Goal: Task Accomplishment & Management: Use online tool/utility

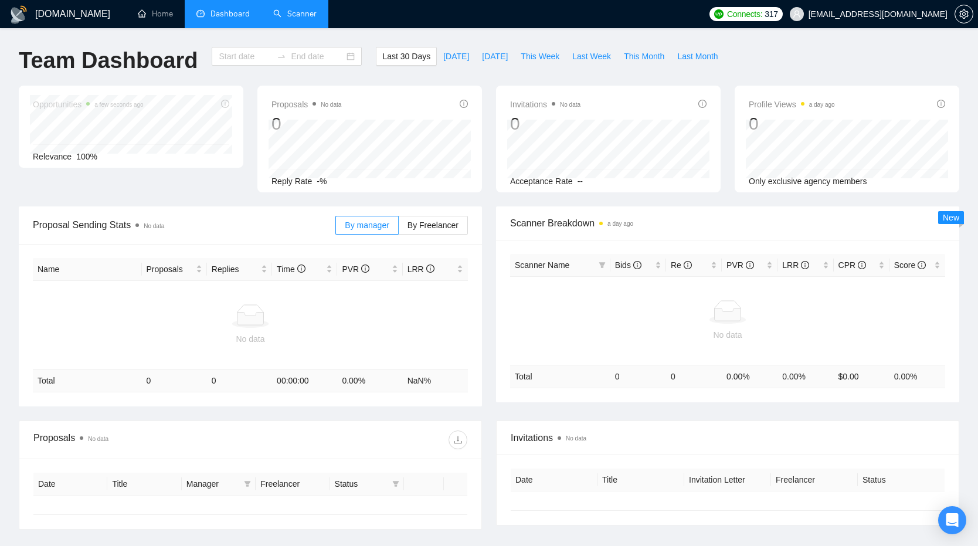
type input "[DATE]"
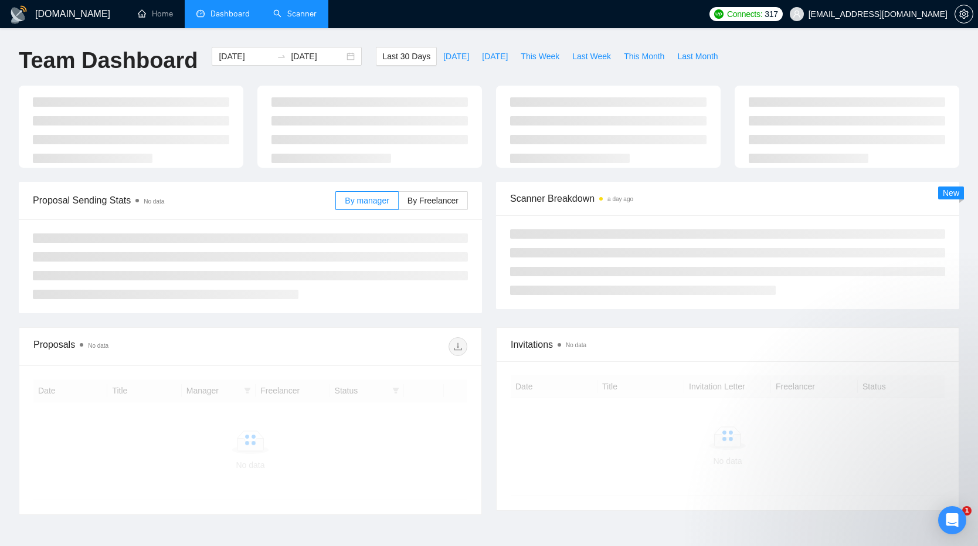
click at [292, 13] on link "Scanner" at bounding box center [294, 14] width 43 height 10
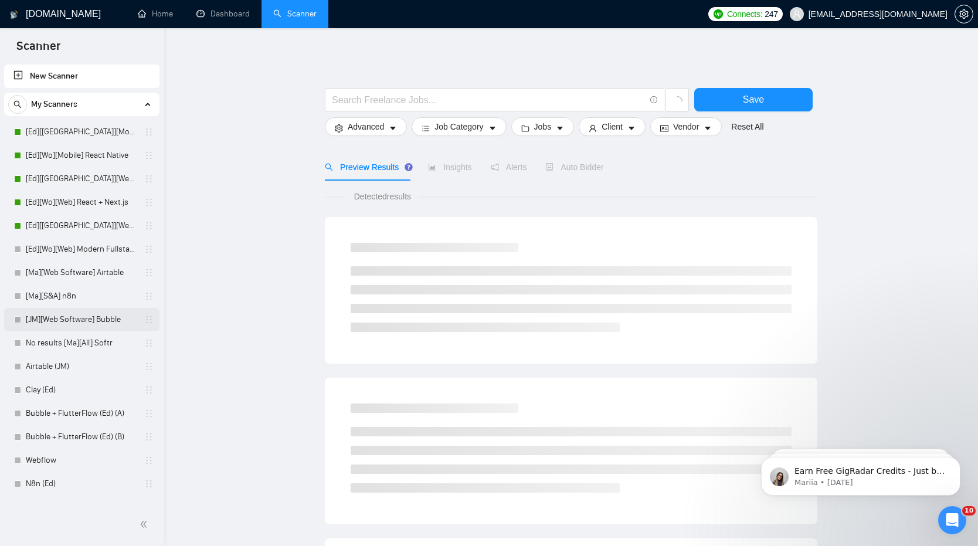
click at [100, 310] on link "[JM][Web Software] Bubble" at bounding box center [81, 319] width 111 height 23
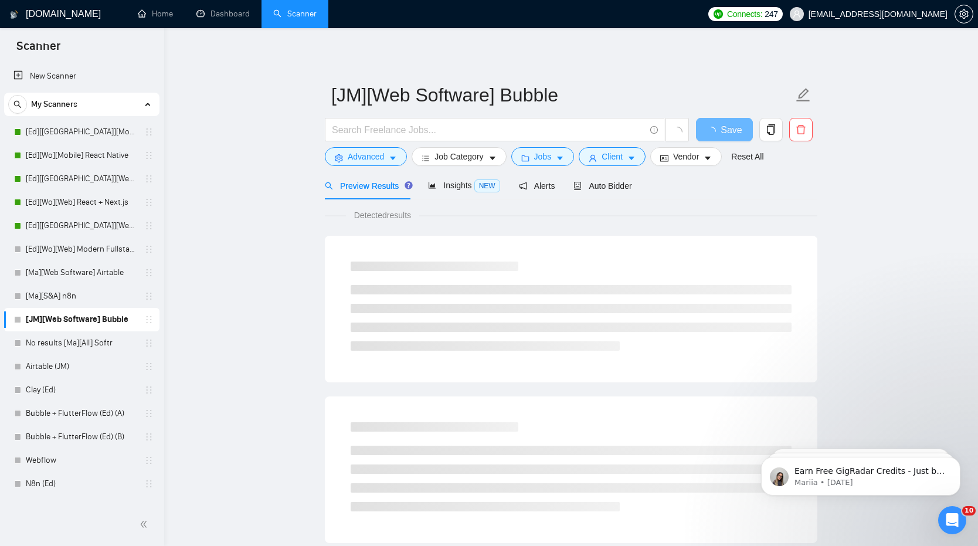
drag, startPoint x: 357, startPoint y: 216, endPoint x: 487, endPoint y: 218, distance: 130.2
click at [487, 218] on div "Detected results" at bounding box center [571, 215] width 493 height 13
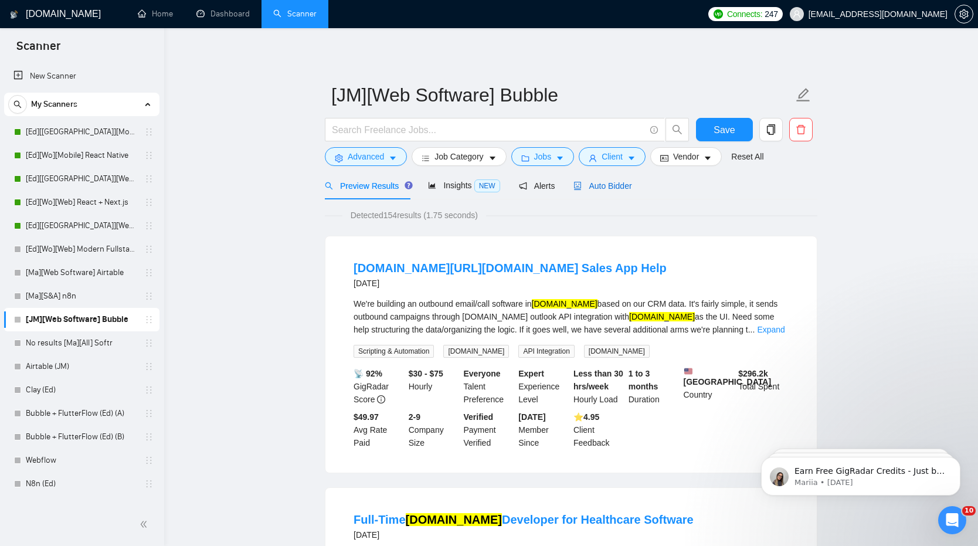
click at [603, 189] on span "Auto Bidder" at bounding box center [603, 185] width 58 height 9
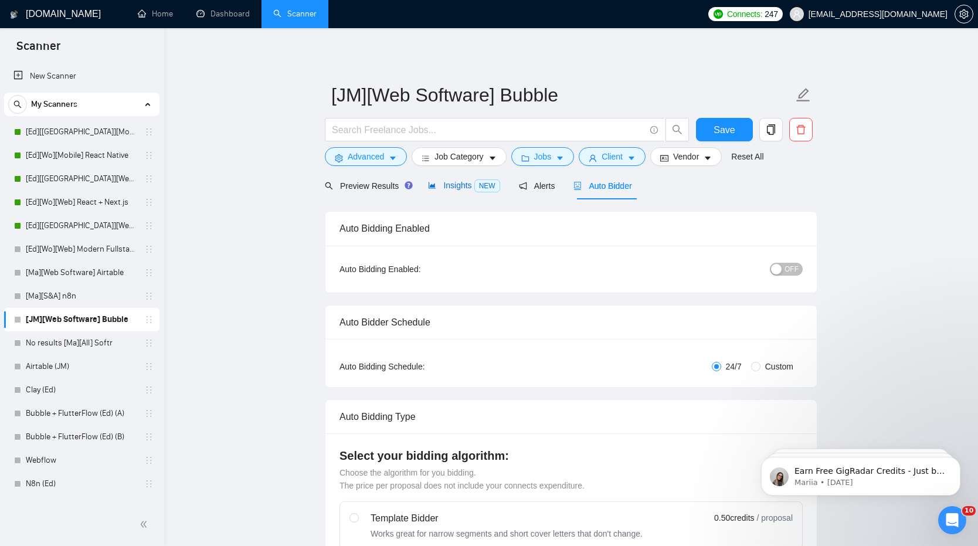
click at [439, 185] on span "Insights NEW" at bounding box center [464, 185] width 72 height 9
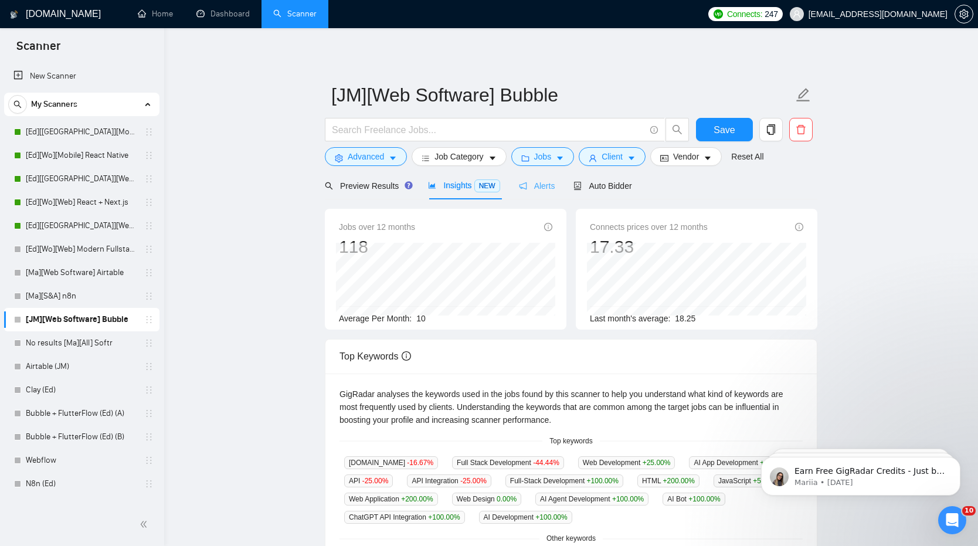
click at [555, 192] on div "Alerts" at bounding box center [537, 186] width 36 height 28
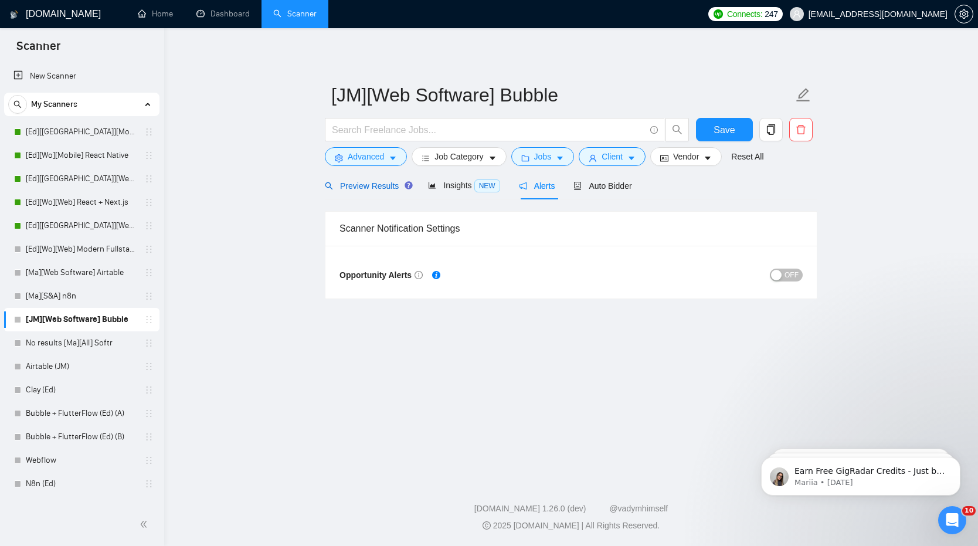
click at [381, 186] on span "Preview Results" at bounding box center [367, 185] width 84 height 9
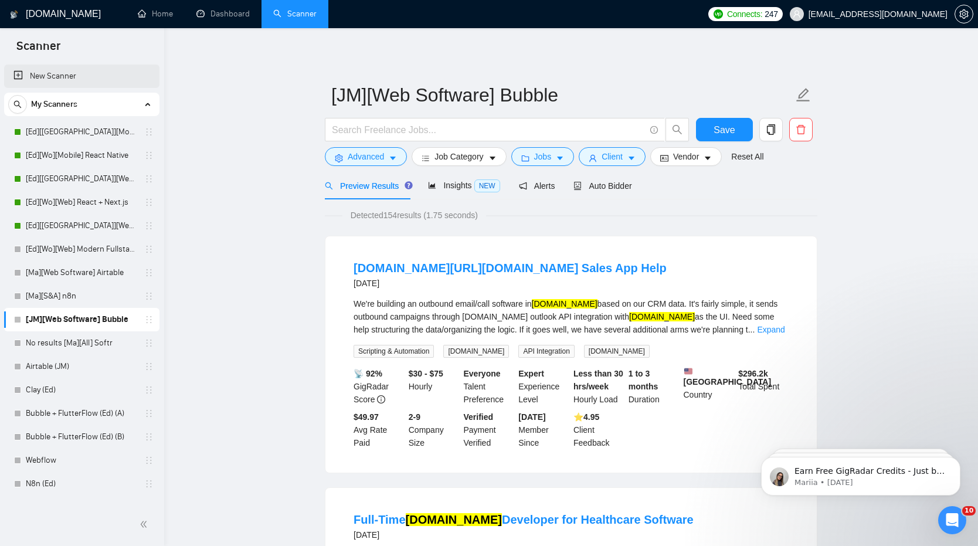
click at [106, 83] on link "New Scanner" at bounding box center [81, 76] width 137 height 23
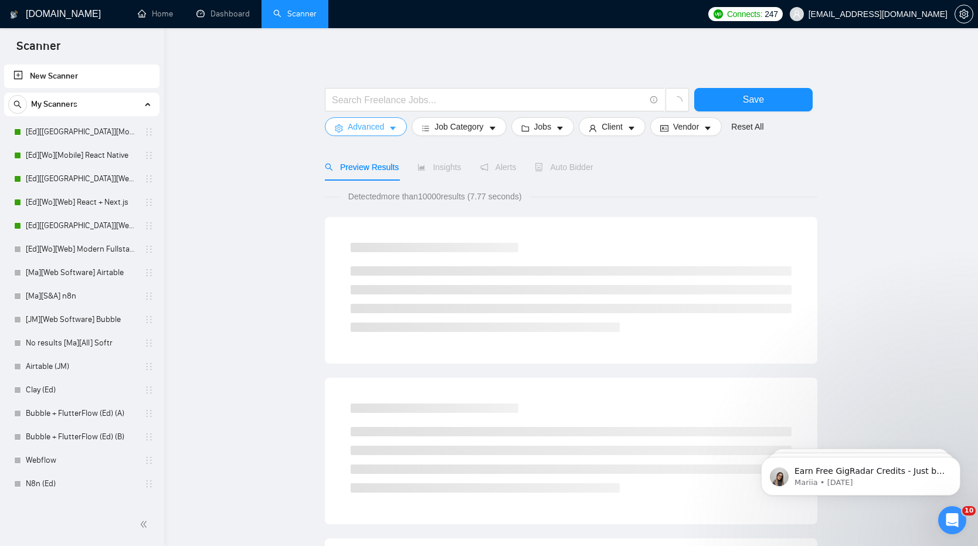
click at [383, 121] on span "Advanced" at bounding box center [366, 126] width 36 height 13
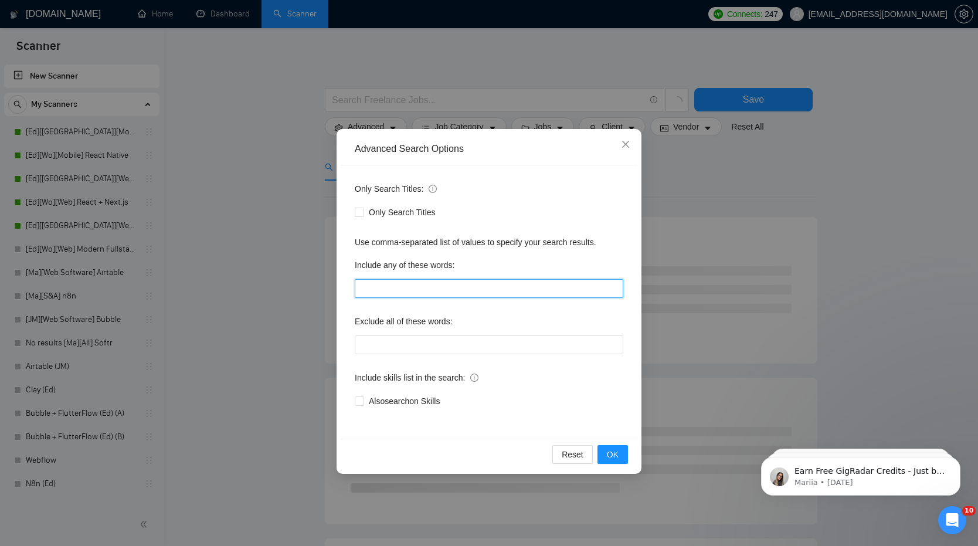
click at [469, 290] on input "text" at bounding box center [489, 288] width 269 height 19
type input "bubble"
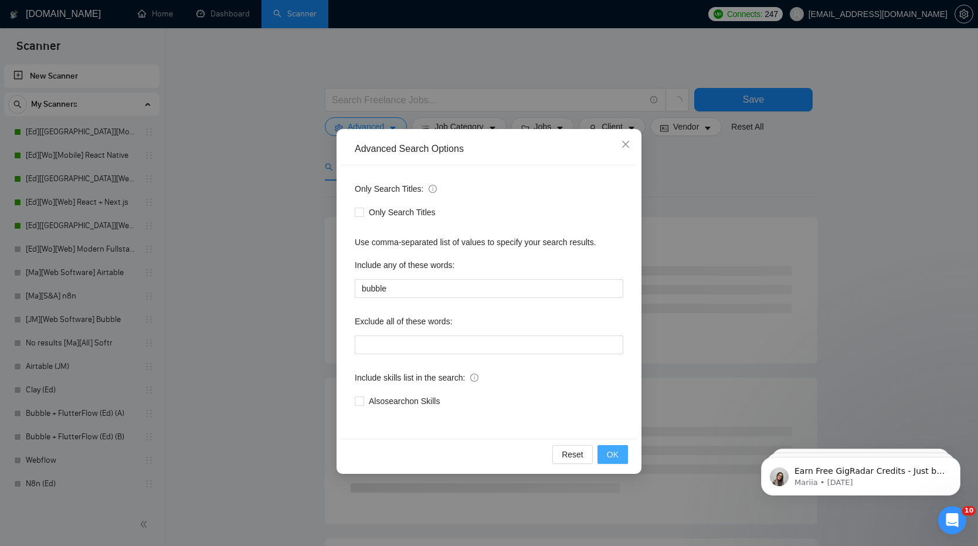
click at [602, 456] on button "OK" at bounding box center [613, 454] width 30 height 19
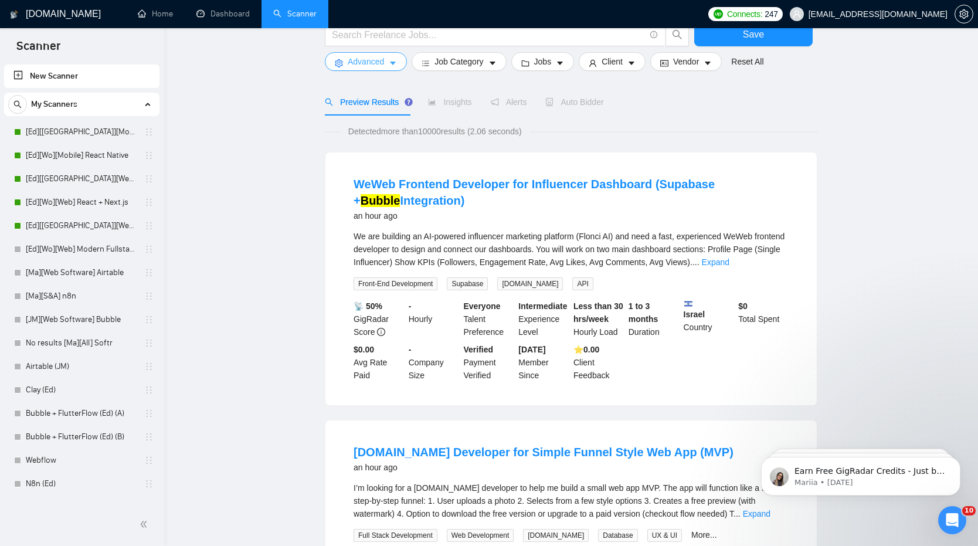
scroll to position [9, 0]
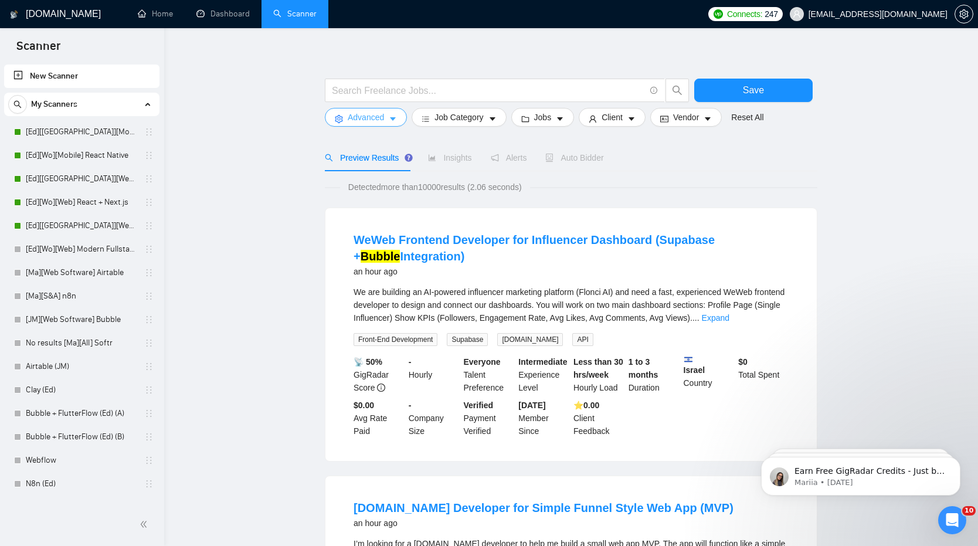
click at [369, 112] on span "Advanced" at bounding box center [366, 117] width 36 height 13
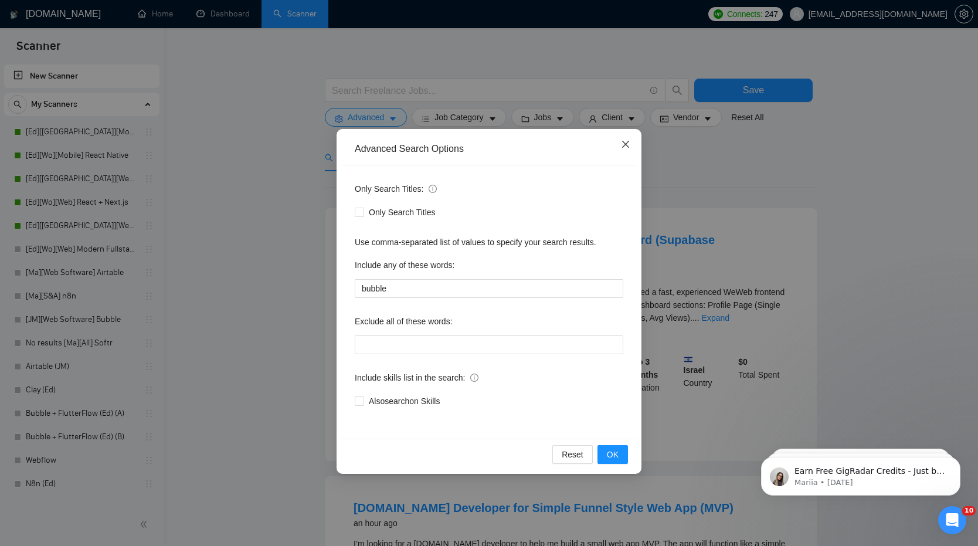
click at [620, 143] on span "Close" at bounding box center [626, 145] width 32 height 32
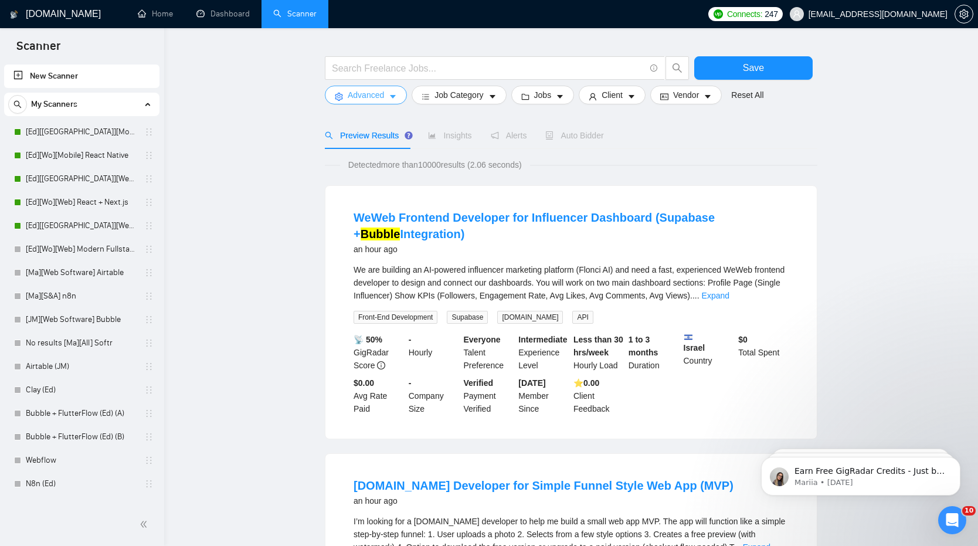
scroll to position [23, 0]
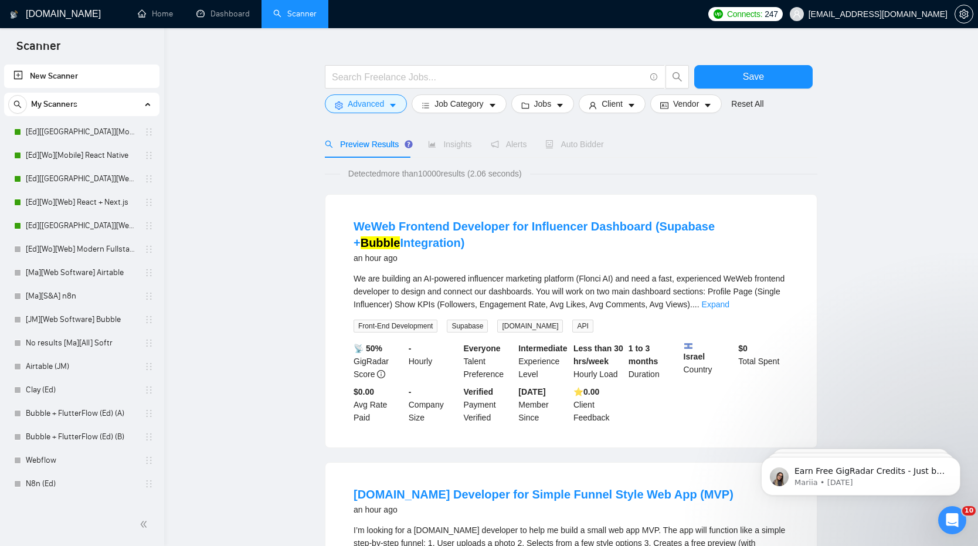
click at [449, 149] on span "Insights" at bounding box center [449, 144] width 43 height 9
click at [449, 146] on span "Insights" at bounding box center [449, 144] width 43 height 9
click at [516, 149] on div "Alerts" at bounding box center [509, 144] width 36 height 13
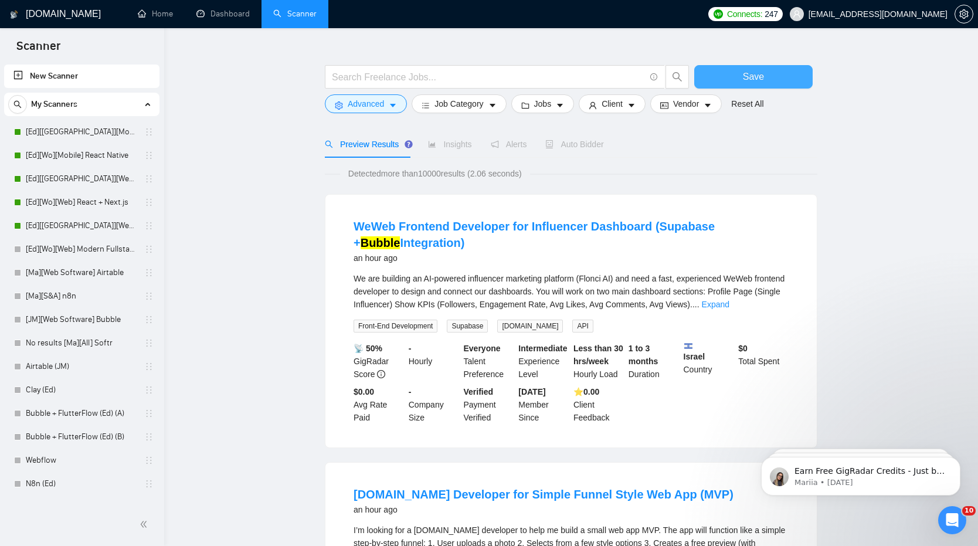
click at [735, 74] on button "Save" at bounding box center [753, 76] width 118 height 23
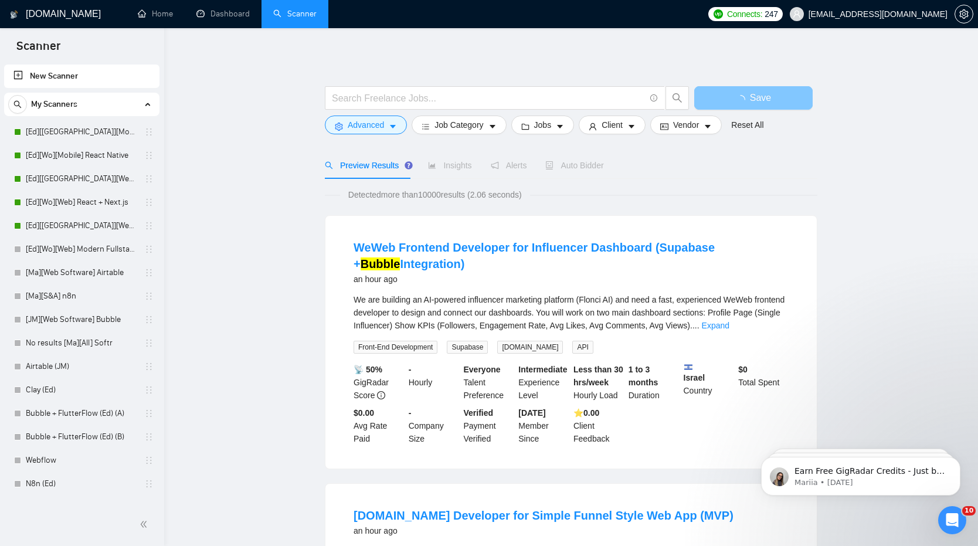
scroll to position [0, 0]
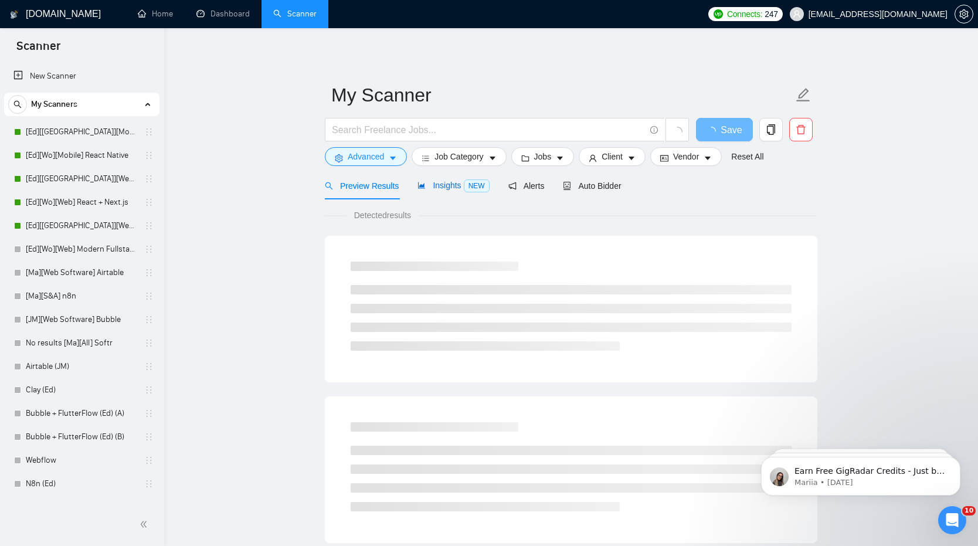
click at [442, 192] on div "Insights NEW" at bounding box center [454, 185] width 72 height 13
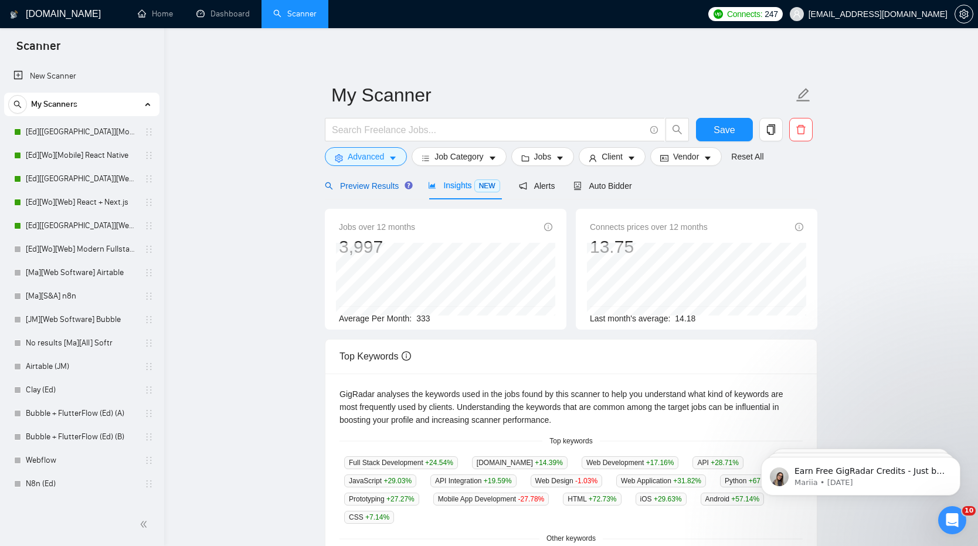
click at [364, 183] on span "Preview Results" at bounding box center [367, 185] width 84 height 9
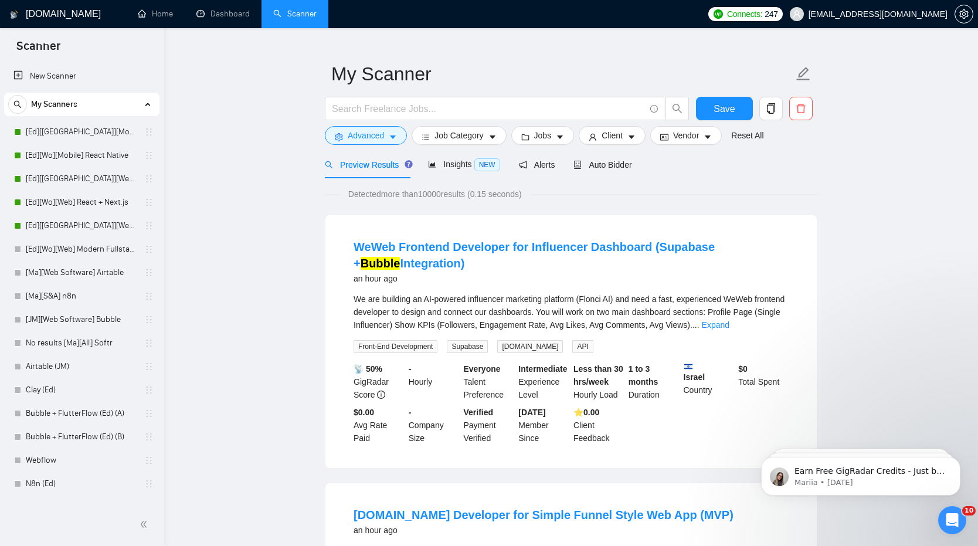
scroll to position [22, 0]
click at [730, 320] on link "Expand" at bounding box center [716, 324] width 28 height 9
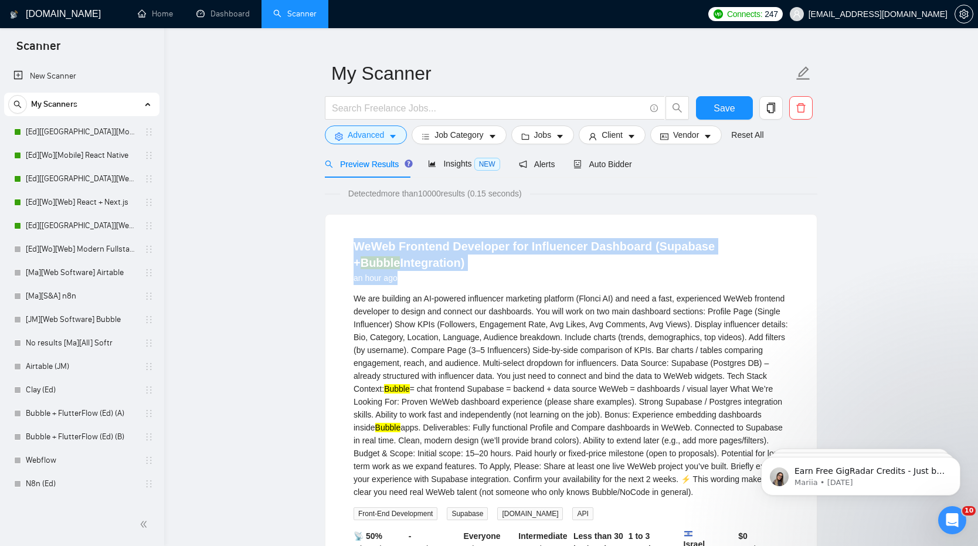
drag, startPoint x: 351, startPoint y: 244, endPoint x: 597, endPoint y: 288, distance: 250.2
click at [600, 289] on li "WeWeb Frontend Developer for Influencer Dashboard (Supabase + Bubble Integratio…" at bounding box center [571, 425] width 463 height 392
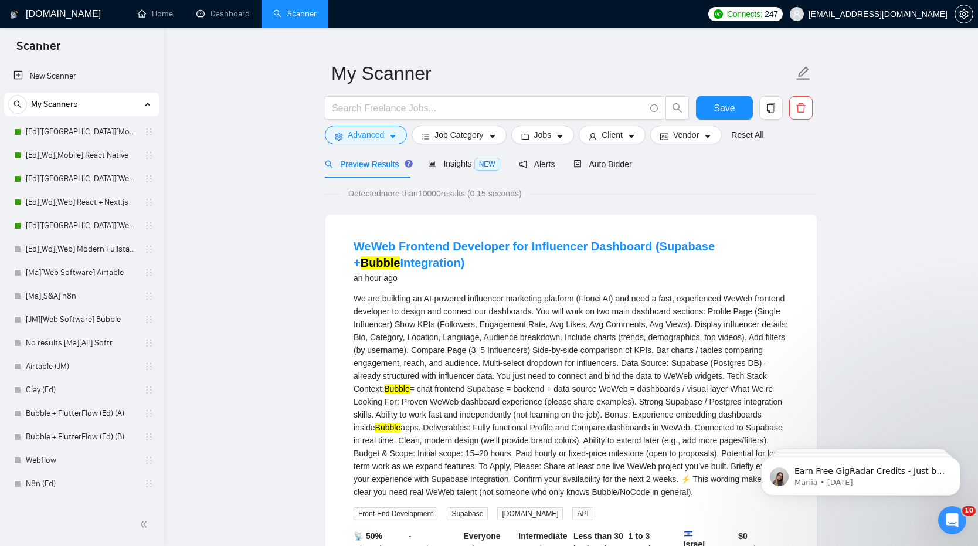
click at [527, 392] on div "We are building an AI-powered influencer marketing platform (Flonci AI) and nee…" at bounding box center [571, 395] width 435 height 206
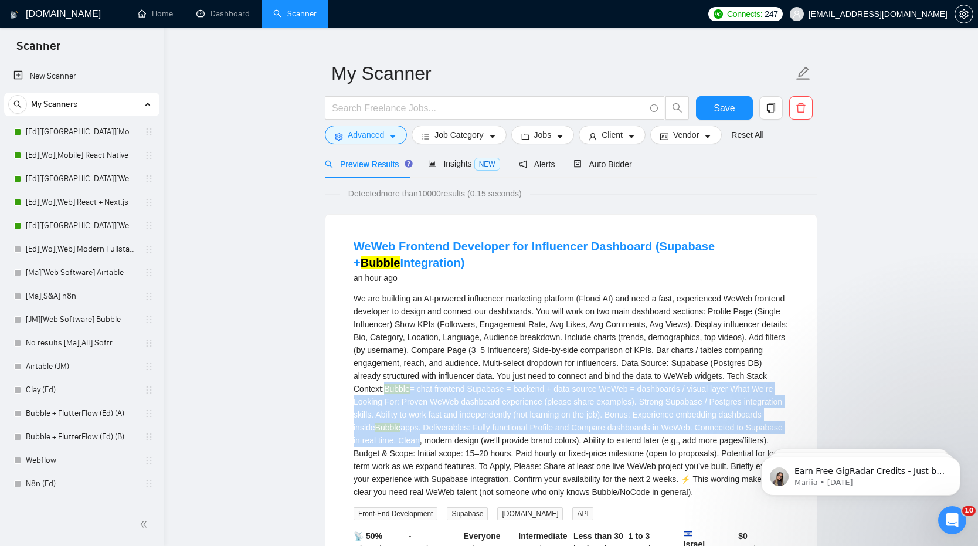
drag, startPoint x: 496, startPoint y: 392, endPoint x: 598, endPoint y: 434, distance: 109.9
click at [597, 434] on div "We are building an AI-powered influencer marketing platform (Flonci AI) and nee…" at bounding box center [571, 395] width 435 height 206
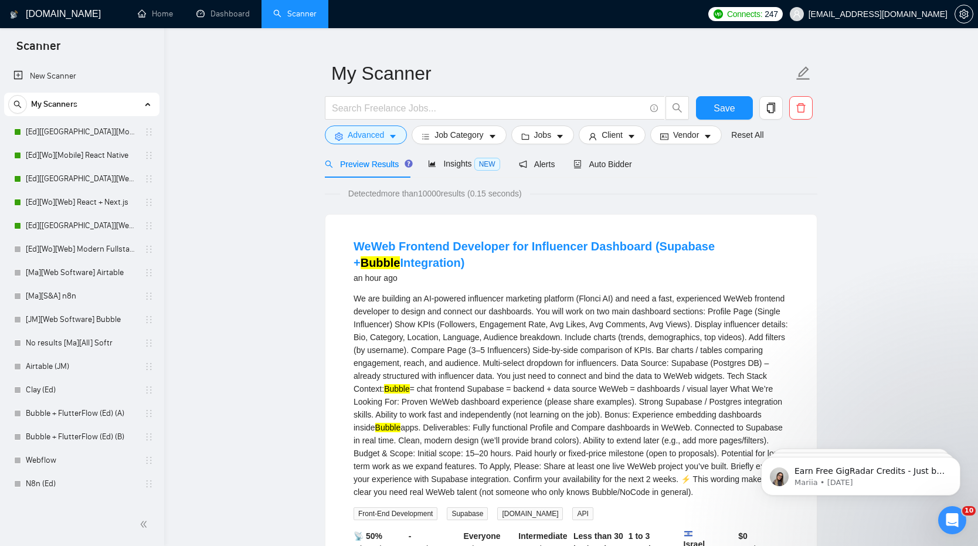
click at [598, 434] on div "We are building an AI-powered influencer marketing platform (Flonci AI) and nee…" at bounding box center [571, 395] width 435 height 206
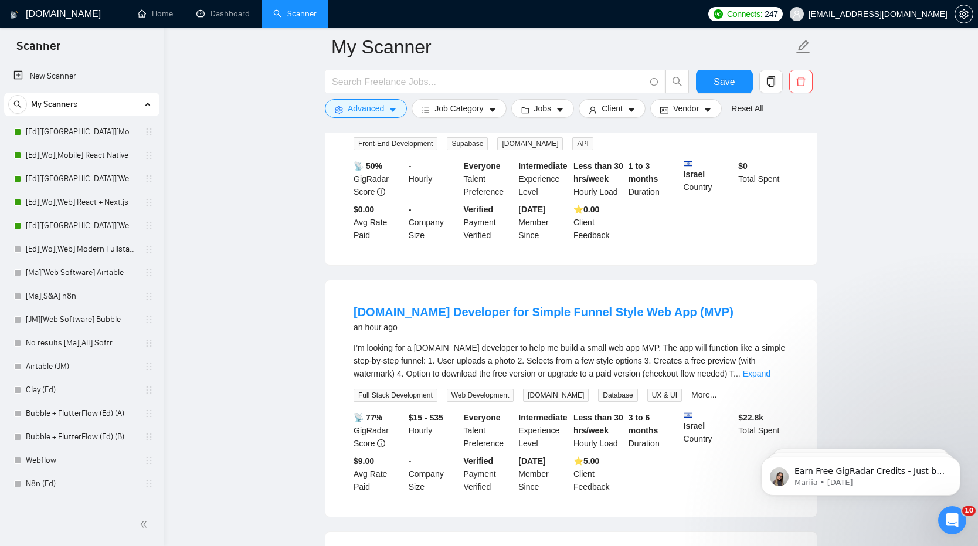
scroll to position [401, 0]
click at [771, 379] on link "Expand" at bounding box center [757, 373] width 28 height 9
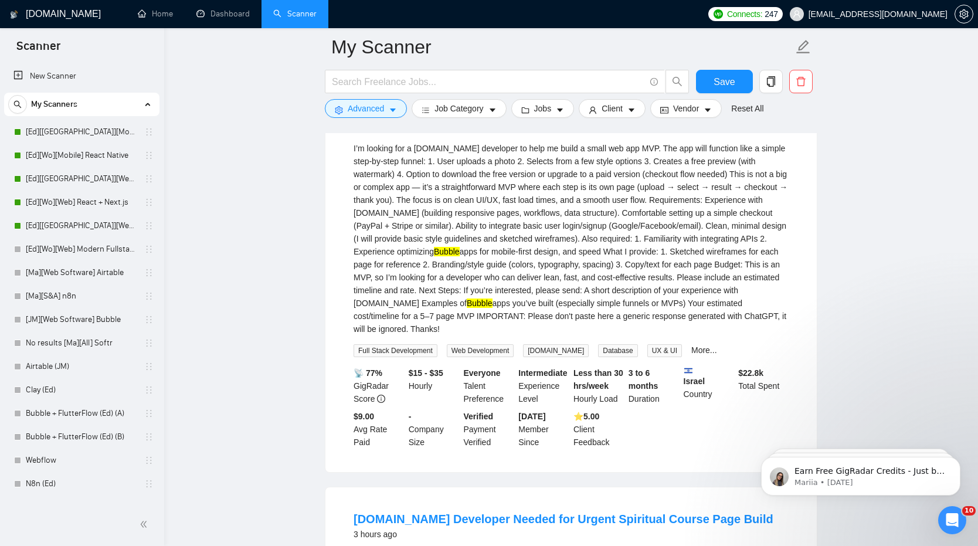
scroll to position [597, 0]
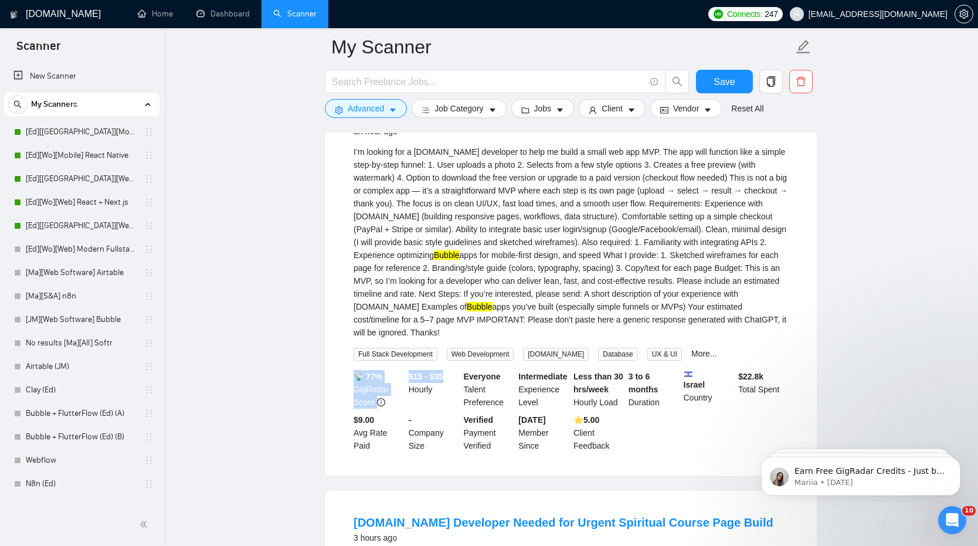
drag, startPoint x: 400, startPoint y: 389, endPoint x: 455, endPoint y: 392, distance: 55.2
click at [456, 392] on div "📡 77% GigRadar Score $15 - $35 Hourly Everyone Talent Preference Intermediate E…" at bounding box center [571, 411] width 440 height 82
click at [455, 392] on div "$15 - $35 Hourly" at bounding box center [433, 389] width 55 height 39
drag, startPoint x: 455, startPoint y: 392, endPoint x: 410, endPoint y: 392, distance: 44.6
click at [411, 392] on div "$15 - $35 Hourly" at bounding box center [433, 389] width 55 height 39
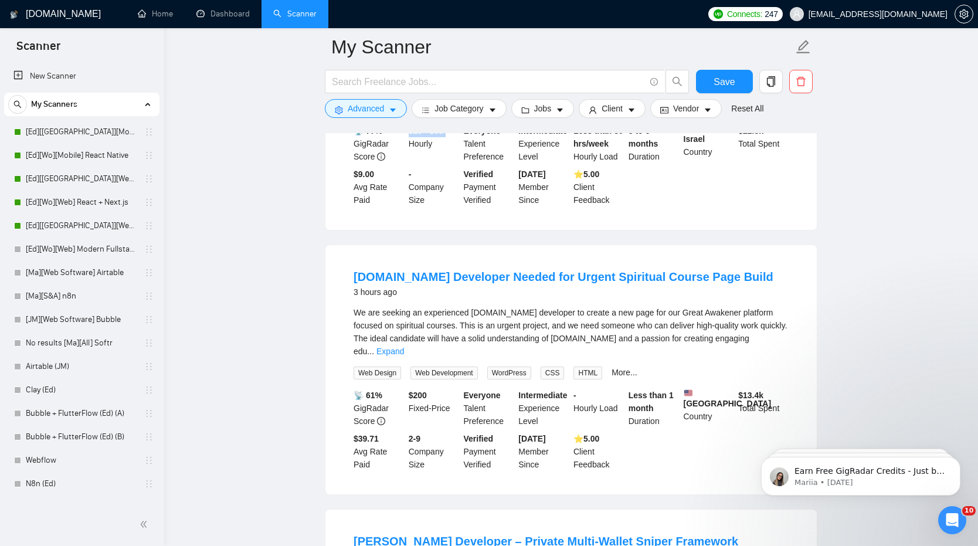
scroll to position [844, 0]
drag, startPoint x: 405, startPoint y: 395, endPoint x: 452, endPoint y: 395, distance: 46.9
click at [452, 395] on div "📡 61% GigRadar Score $ 200 Fixed-Price Everyone Talent Preference Intermediate …" at bounding box center [571, 429] width 440 height 82
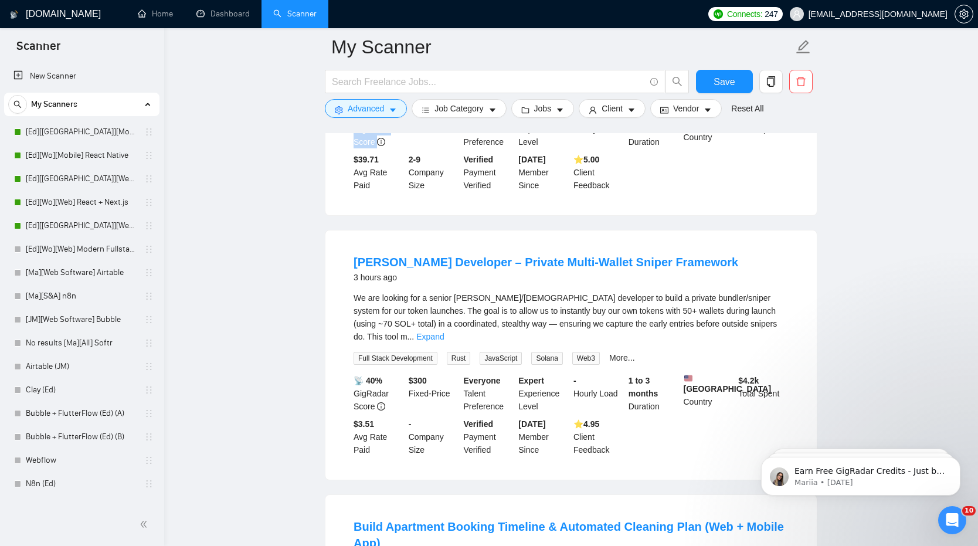
scroll to position [1132, 0]
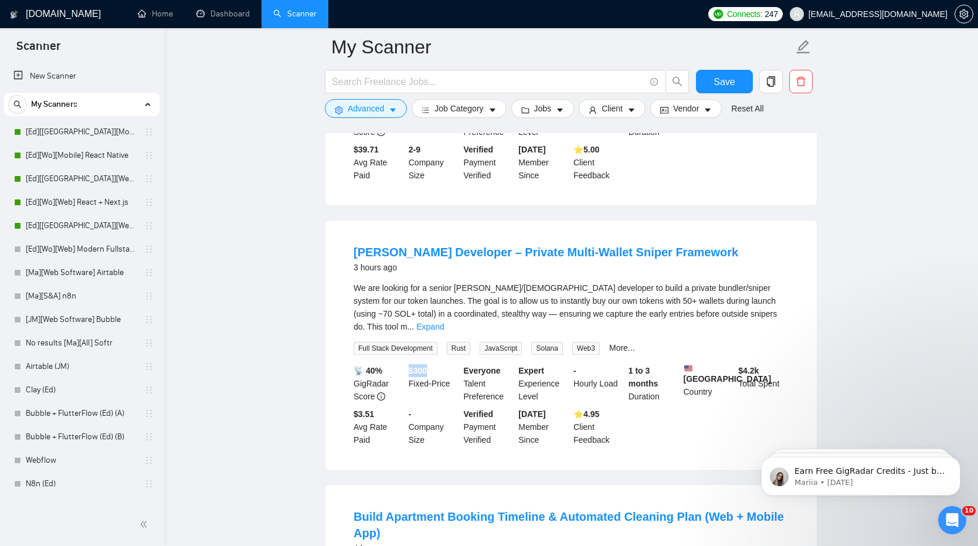
drag, startPoint x: 406, startPoint y: 354, endPoint x: 447, endPoint y: 355, distance: 41.1
click at [447, 364] on div "$ 300 Fixed-Price" at bounding box center [433, 383] width 55 height 39
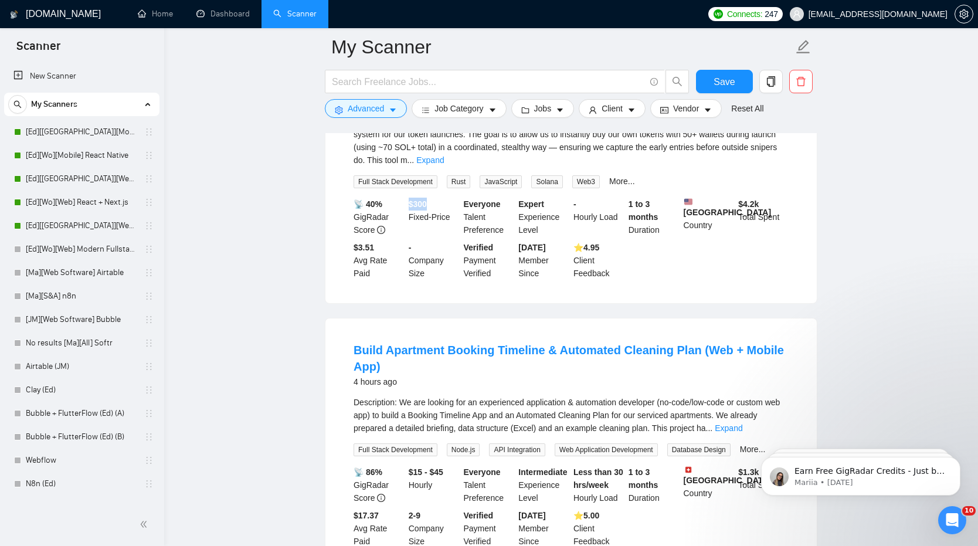
scroll to position [1294, 0]
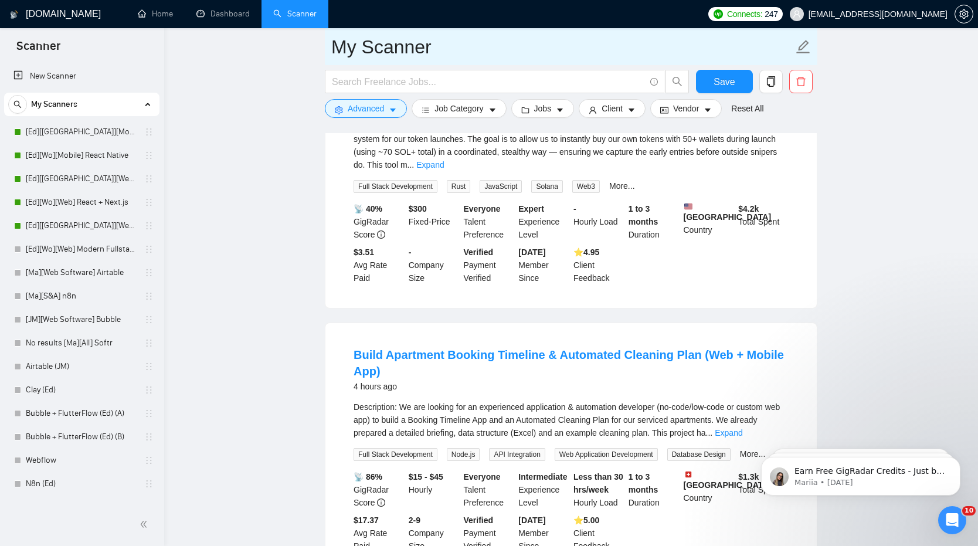
click at [389, 41] on input "My Scanner" at bounding box center [562, 46] width 462 height 29
type input "All Bubble leads"
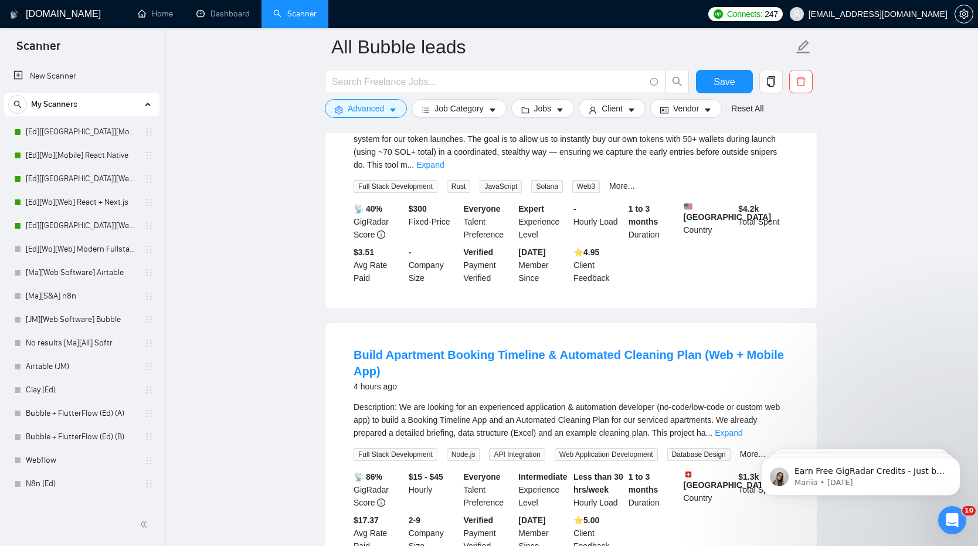
click at [304, 152] on main "All Bubble leads Save Advanced Job Category Jobs Client Vendor Reset All Previe…" at bounding box center [571, 335] width 776 height 3164
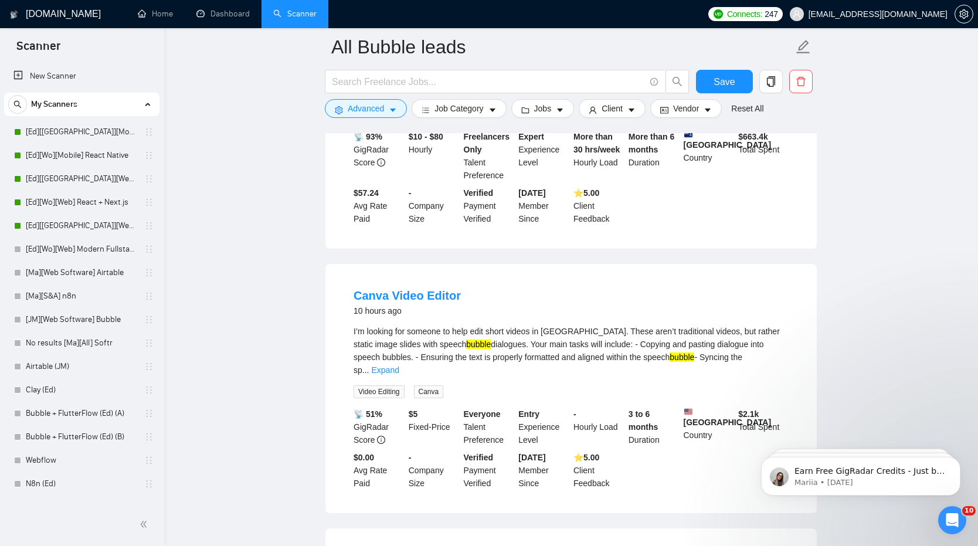
scroll to position [2433, 0]
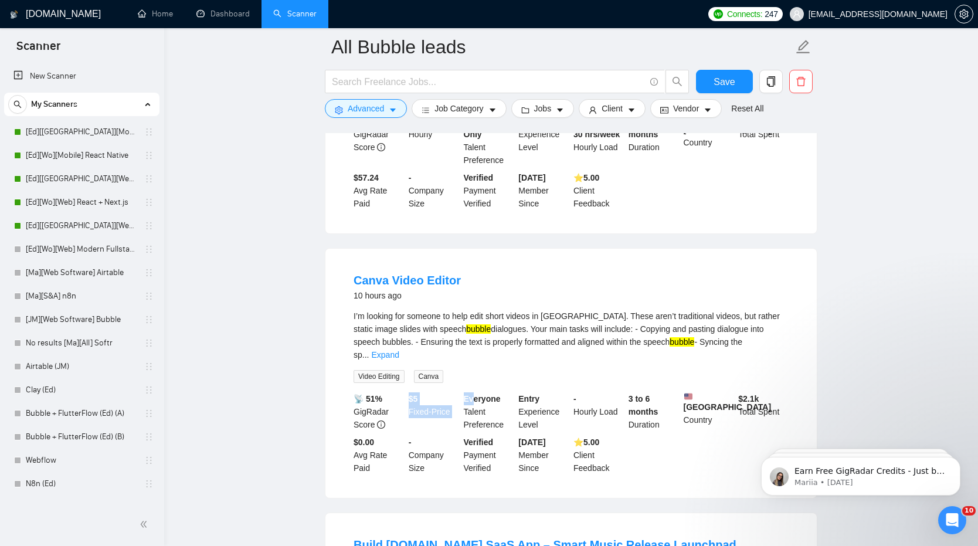
drag, startPoint x: 408, startPoint y: 392, endPoint x: 472, endPoint y: 392, distance: 64.5
click at [473, 392] on div "📡 51% GigRadar Score $ 5 Fixed-Price Everyone Talent Preference Entry Experienc…" at bounding box center [571, 433] width 440 height 82
click at [412, 318] on div "I’m looking for someone to help edit short videos in [GEOGRAPHIC_DATA]. These a…" at bounding box center [571, 336] width 435 height 52
drag, startPoint x: 402, startPoint y: 334, endPoint x: 479, endPoint y: 333, distance: 76.8
click at [479, 333] on div "I’m looking for someone to help edit short videos in [GEOGRAPHIC_DATA]. These a…" at bounding box center [571, 336] width 435 height 52
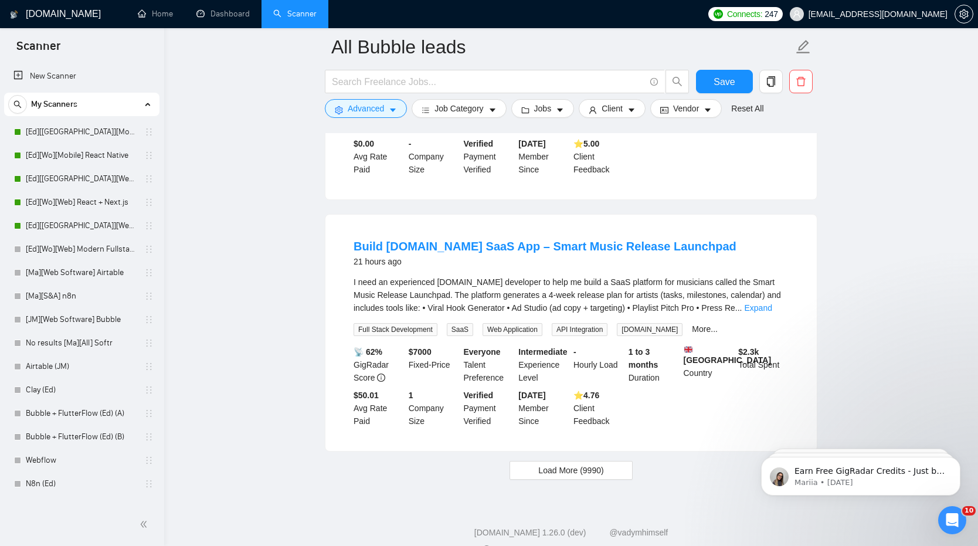
scroll to position [2733, 0]
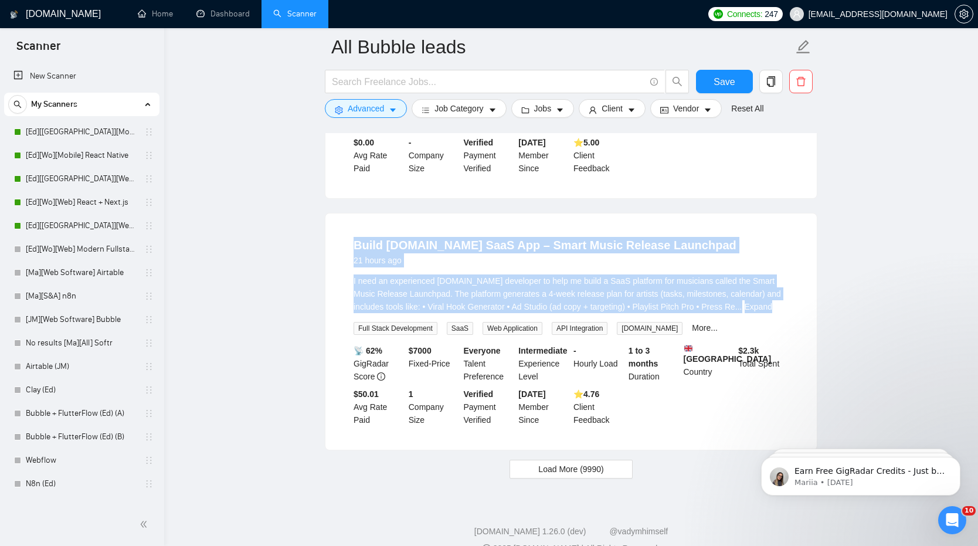
drag, startPoint x: 344, startPoint y: 240, endPoint x: 653, endPoint y: 312, distance: 317.2
click at [654, 313] on li "Build [DOMAIN_NAME] SaaS App – Smart Music Release Launchpad 21 hours ago I nee…" at bounding box center [571, 332] width 463 height 208
click at [772, 302] on link "Expand" at bounding box center [759, 306] width 28 height 9
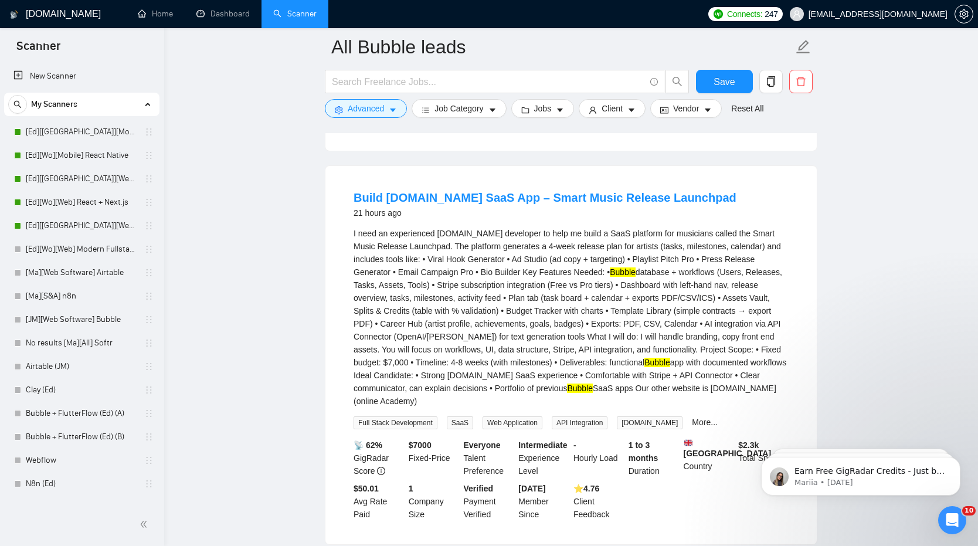
scroll to position [2787, 0]
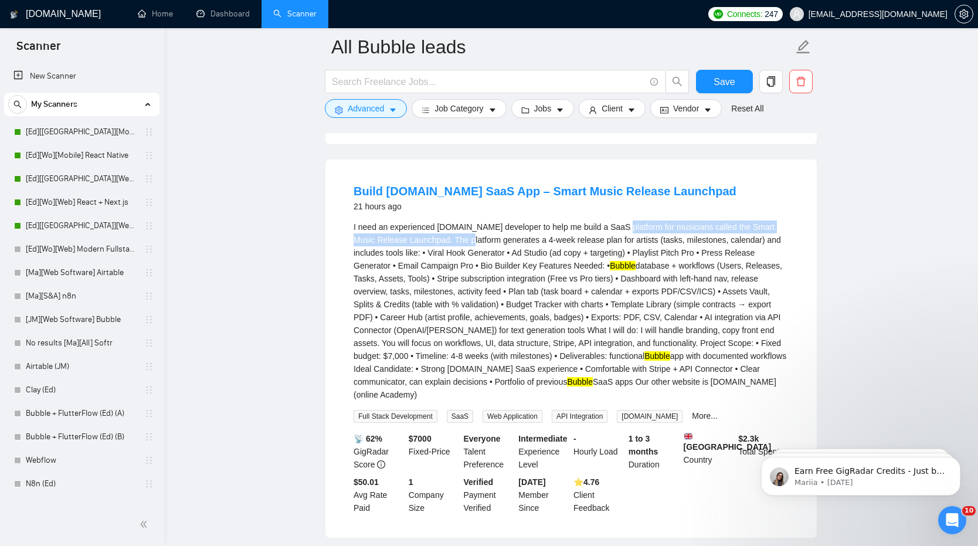
drag, startPoint x: 466, startPoint y: 240, endPoint x: 621, endPoint y: 232, distance: 155.1
click at [622, 232] on div "I need an experienced [DOMAIN_NAME] developer to help me build a SaaS platform …" at bounding box center [571, 310] width 435 height 181
click at [621, 232] on div "I need an experienced [DOMAIN_NAME] developer to help me build a SaaS platform …" at bounding box center [571, 310] width 435 height 181
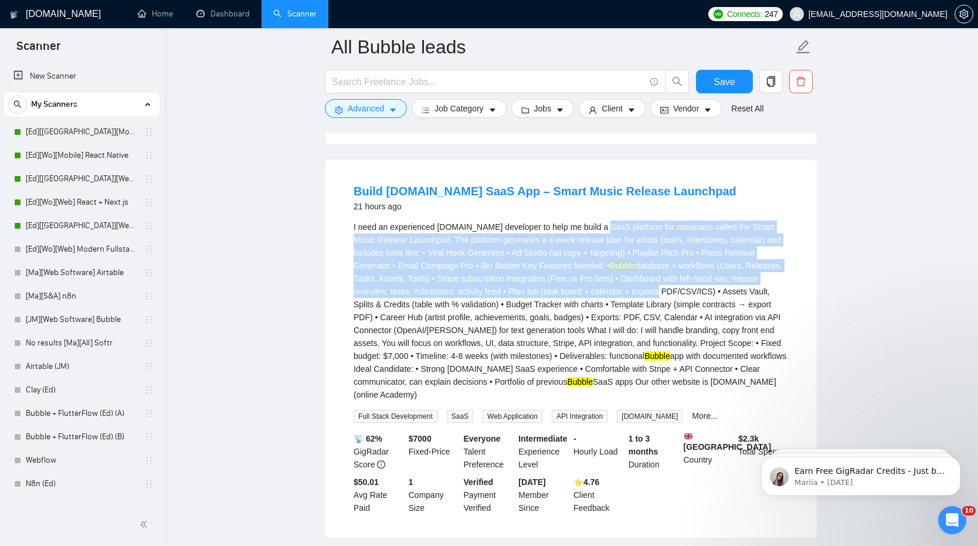
drag, startPoint x: 606, startPoint y: 226, endPoint x: 698, endPoint y: 288, distance: 111.2
click at [699, 289] on div "I need an experienced [DOMAIN_NAME] developer to help me build a SaaS platform …" at bounding box center [571, 310] width 435 height 181
click at [698, 288] on div "I need an experienced [DOMAIN_NAME] developer to help me build a SaaS platform …" at bounding box center [571, 310] width 435 height 181
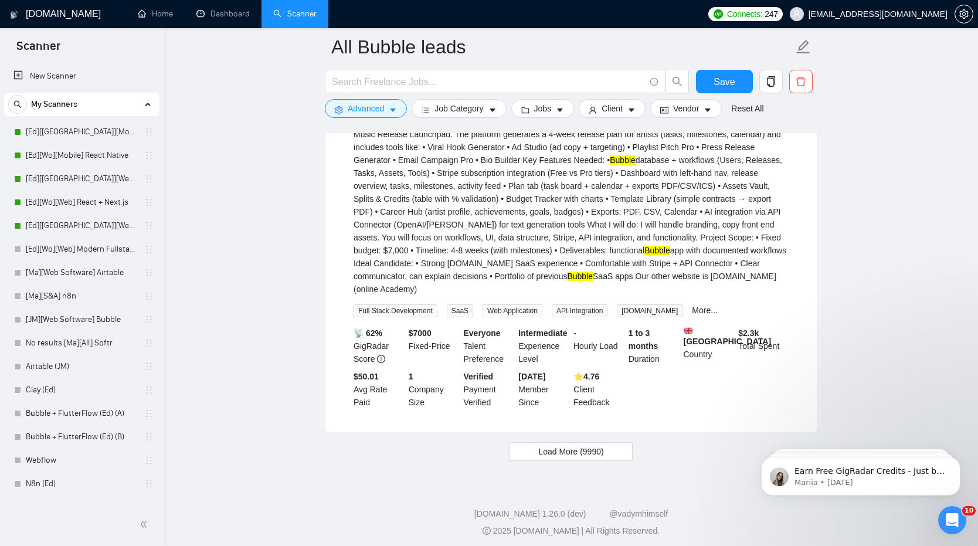
scroll to position [2905, 0]
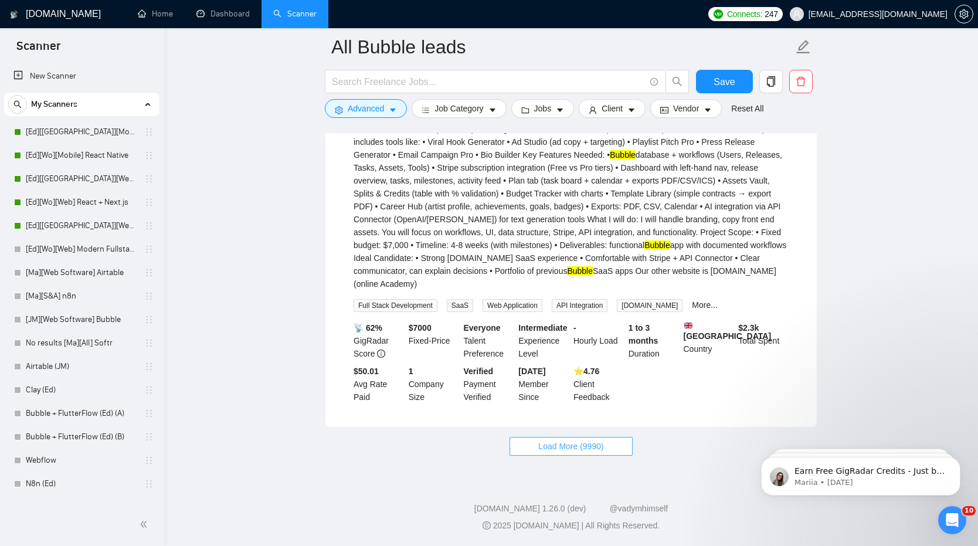
click at [559, 442] on span "Load More (9990)" at bounding box center [570, 446] width 65 height 13
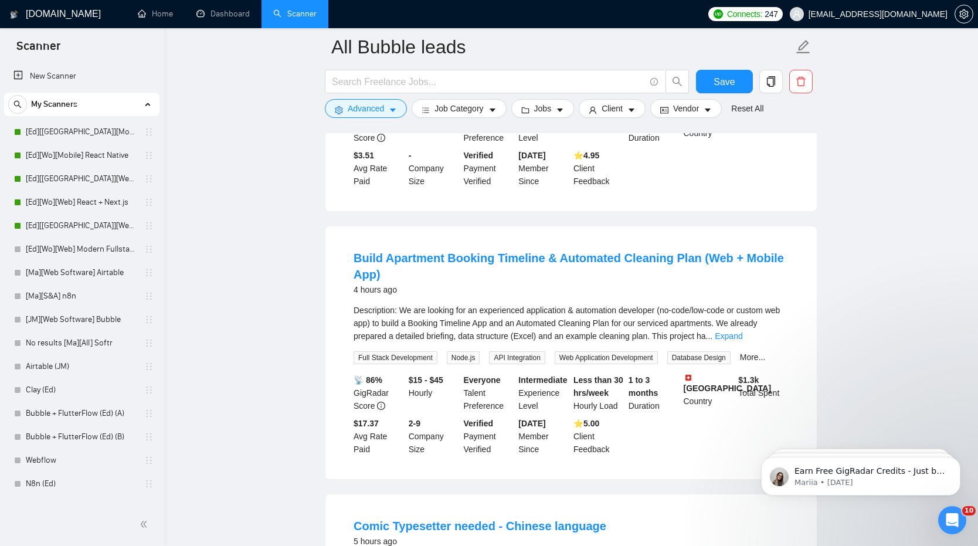
scroll to position [1388, 0]
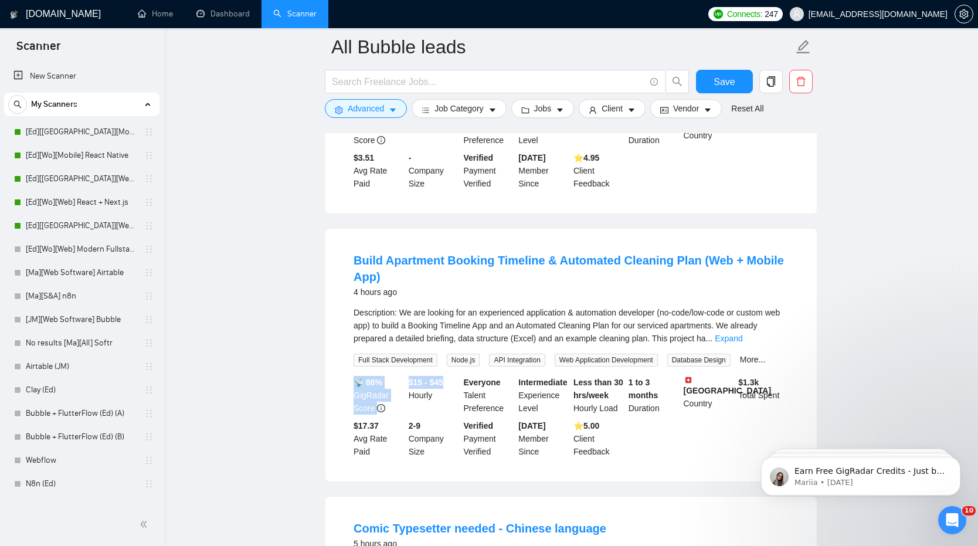
drag, startPoint x: 404, startPoint y: 376, endPoint x: 452, endPoint y: 376, distance: 48.1
click at [452, 376] on div "📡 86% GigRadar Score $15 - $45 Hourly Everyone Talent Preference Intermediate E…" at bounding box center [571, 417] width 440 height 82
click at [452, 376] on div "$15 - $45 Hourly" at bounding box center [433, 395] width 55 height 39
click at [742, 337] on link "Expand" at bounding box center [729, 338] width 28 height 9
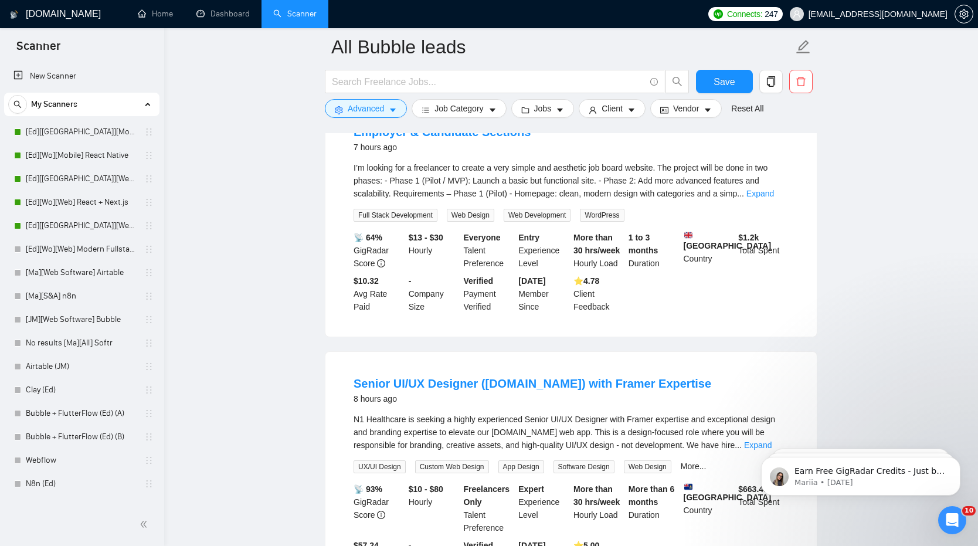
scroll to position [2376, 0]
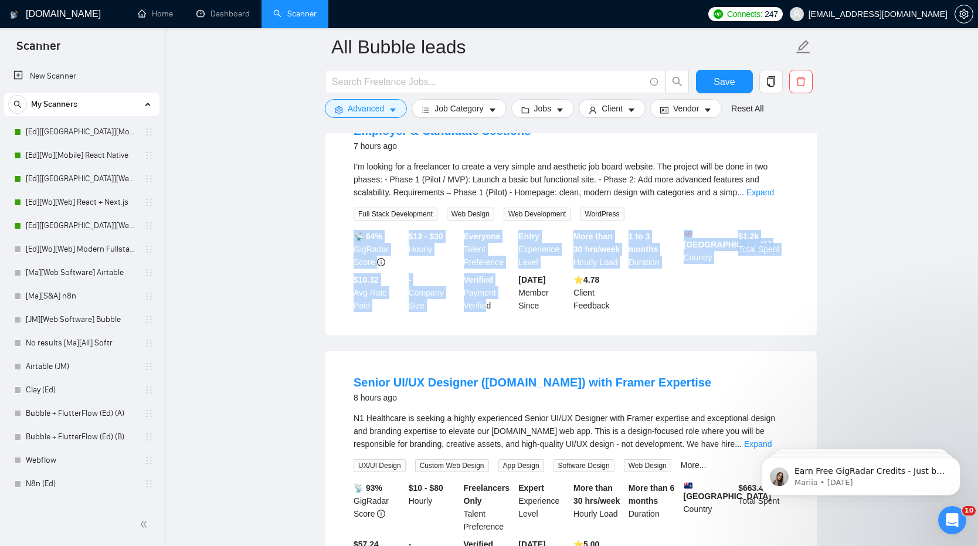
drag, startPoint x: 402, startPoint y: 252, endPoint x: 488, endPoint y: 328, distance: 114.7
click at [488, 312] on div "📡 64% GigRadar Score $13 - $30 Hourly Everyone Talent Preference Entry Experien…" at bounding box center [571, 271] width 440 height 82
click at [440, 269] on div "$13 - $30 Hourly" at bounding box center [433, 249] width 55 height 39
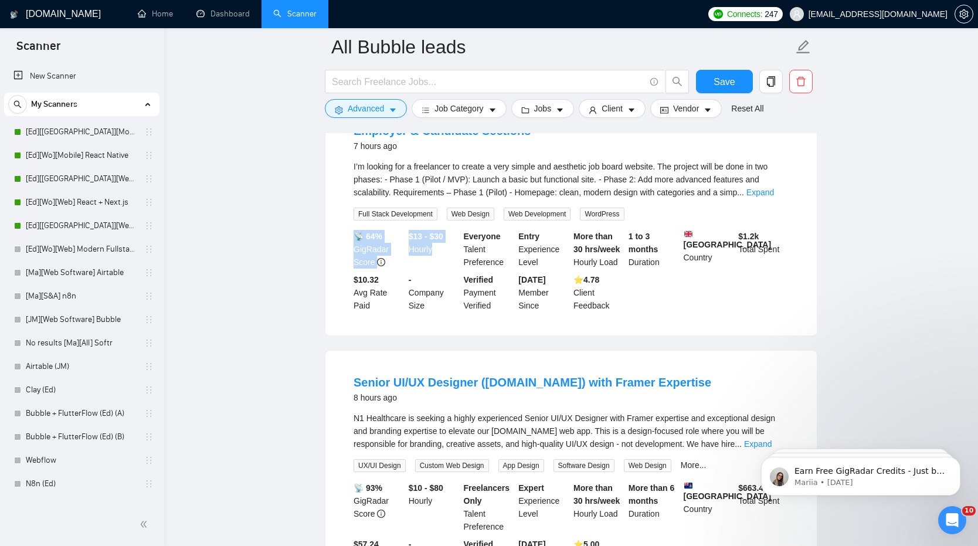
drag, startPoint x: 402, startPoint y: 253, endPoint x: 443, endPoint y: 267, distance: 43.4
click at [443, 267] on div "📡 64% GigRadar Score $13 - $30 Hourly Everyone Talent Preference Entry Experien…" at bounding box center [571, 271] width 440 height 82
click at [443, 267] on div "$13 - $30 Hourly" at bounding box center [433, 249] width 55 height 39
drag, startPoint x: 430, startPoint y: 270, endPoint x: 403, endPoint y: 259, distance: 29.7
click at [403, 259] on div "📡 64% GigRadar Score $13 - $30 Hourly Everyone Talent Preference Entry Experien…" at bounding box center [571, 271] width 440 height 82
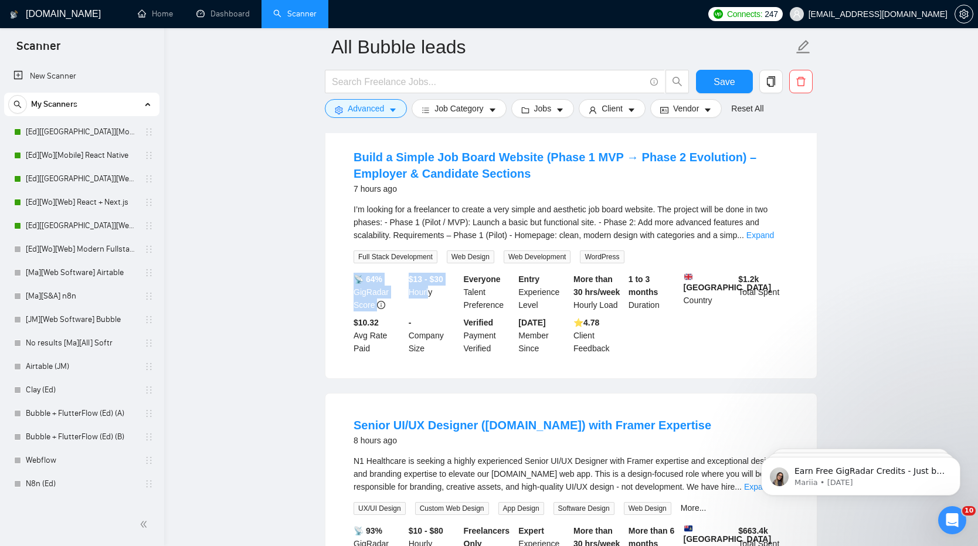
scroll to position [2332, 0]
click at [410, 285] on b "$13 - $30" at bounding box center [426, 280] width 35 height 9
drag, startPoint x: 410, startPoint y: 303, endPoint x: 445, endPoint y: 316, distance: 37.1
click at [445, 313] on div "$13 - $30 Hourly" at bounding box center [433, 293] width 55 height 39
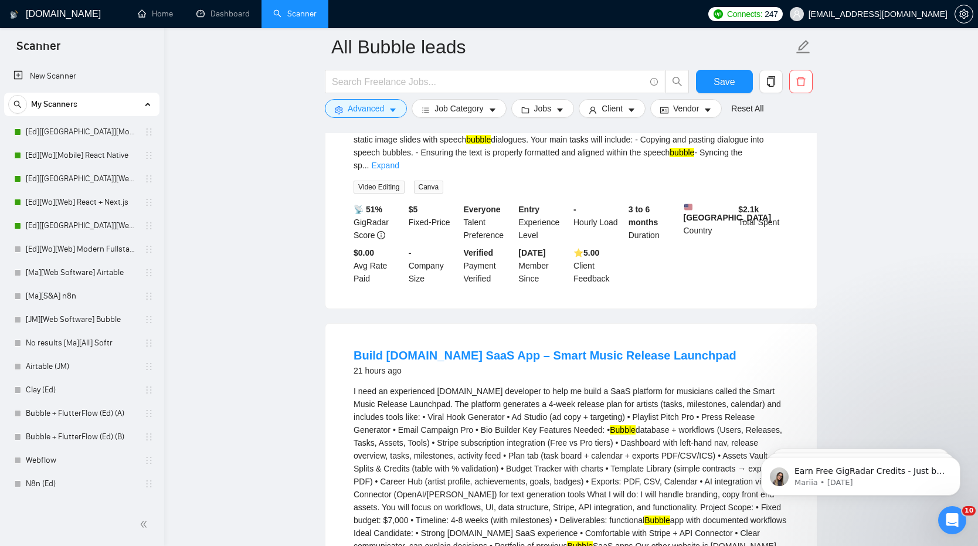
scroll to position [2933, 0]
click at [474, 361] on link "Build [DOMAIN_NAME] SaaS App – Smart Music Release Launchpad" at bounding box center [545, 354] width 383 height 13
click at [203, 13] on link "Dashboard" at bounding box center [222, 14] width 53 height 10
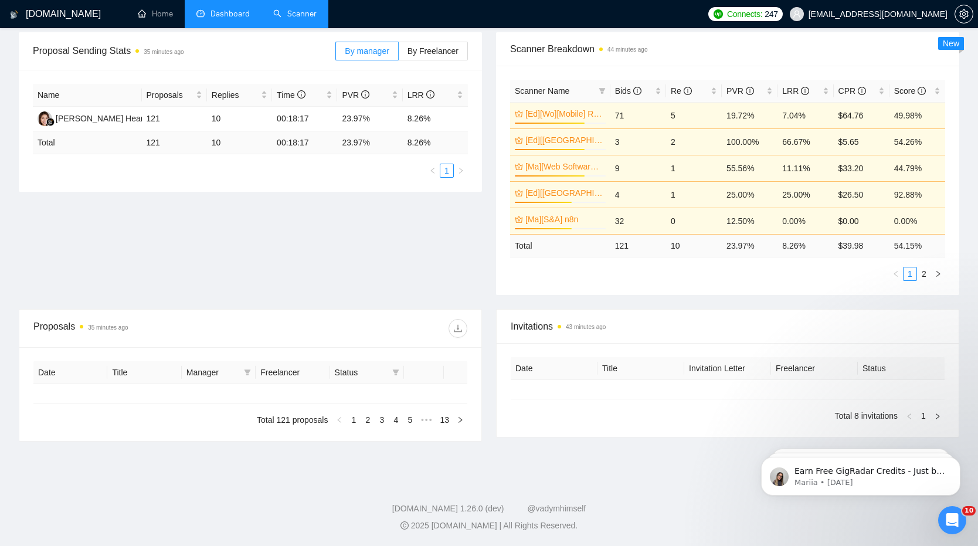
type input "[DATE]"
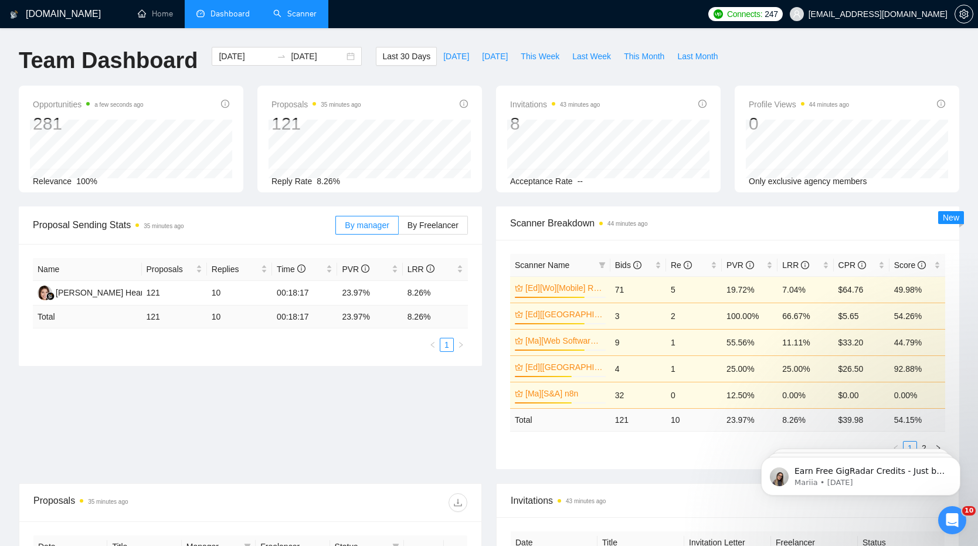
click at [643, 67] on div "Last 30 Days [DATE] [DATE] This Week Last Week This Month Last Month" at bounding box center [550, 66] width 362 height 39
click at [643, 53] on span "This Month" at bounding box center [644, 56] width 40 height 13
type input "[DATE]"
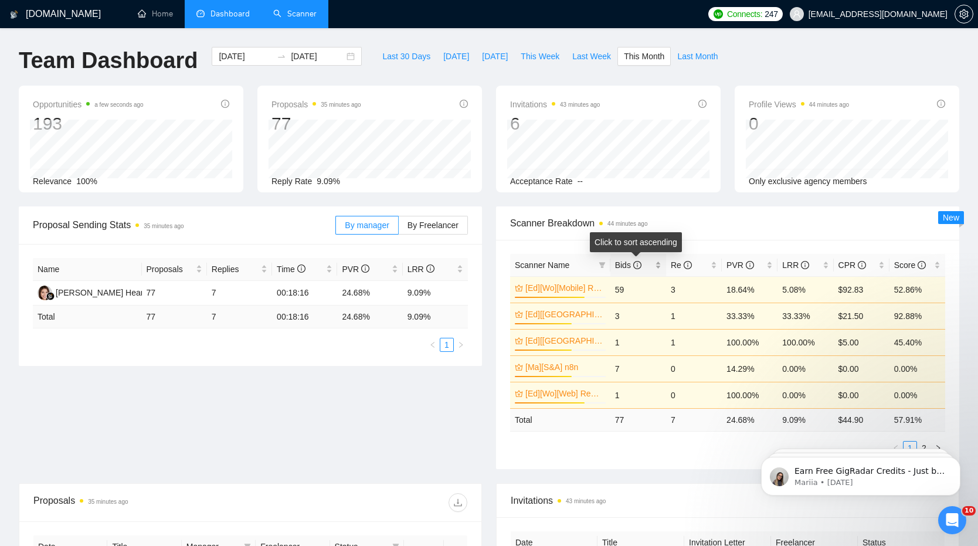
click at [620, 264] on span "Bids" at bounding box center [628, 264] width 26 height 9
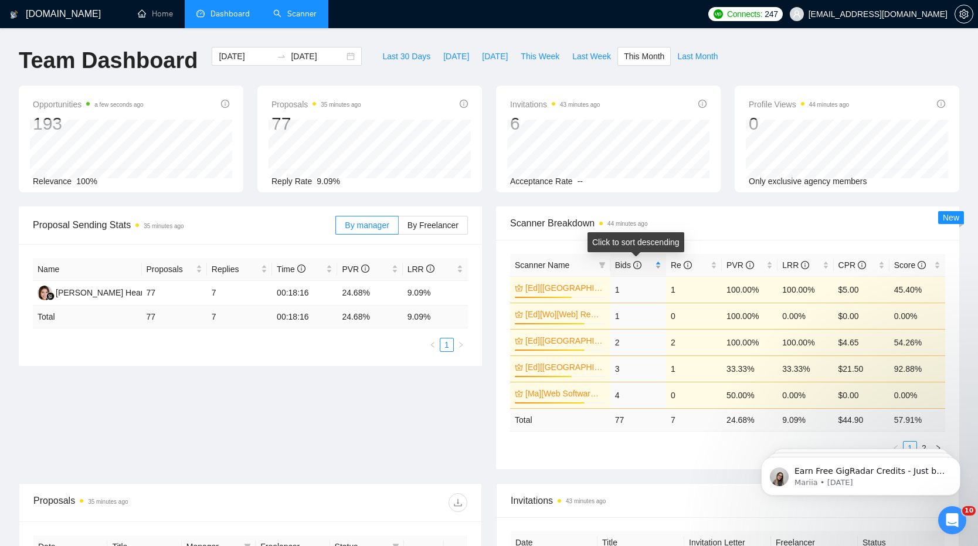
click at [620, 264] on span "Bids" at bounding box center [628, 264] width 26 height 9
